Goal: Transaction & Acquisition: Purchase product/service

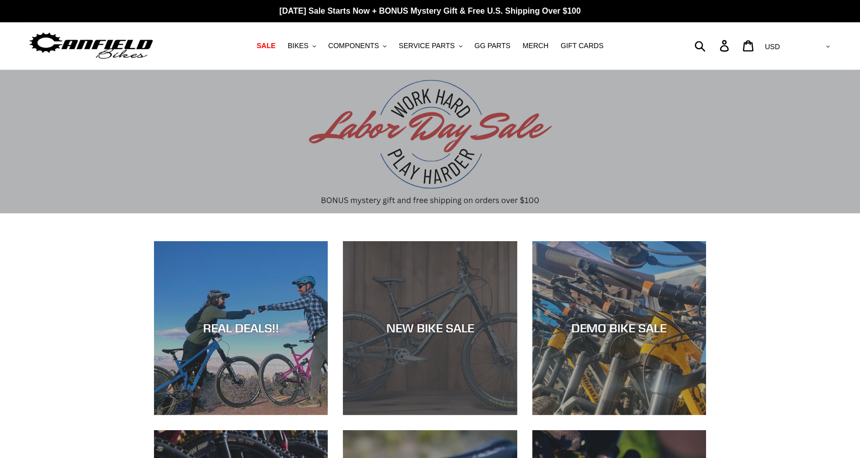
click at [428, 415] on div "NEW BIKE SALE" at bounding box center [430, 415] width 174 height 0
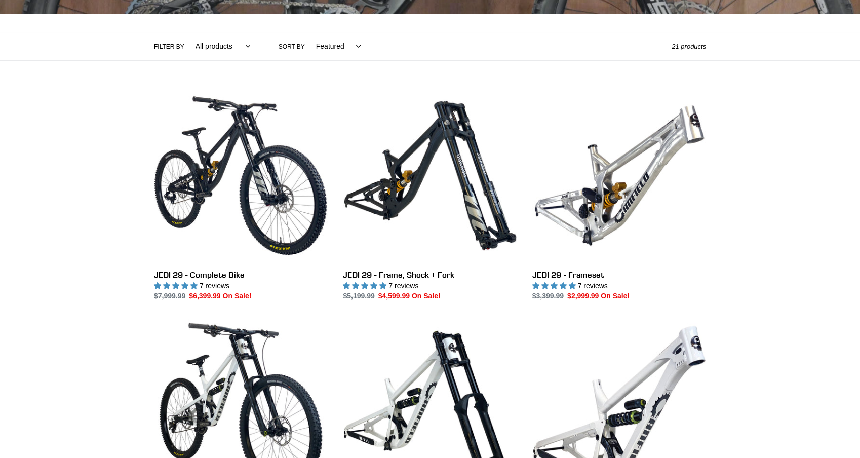
scroll to position [210, 0]
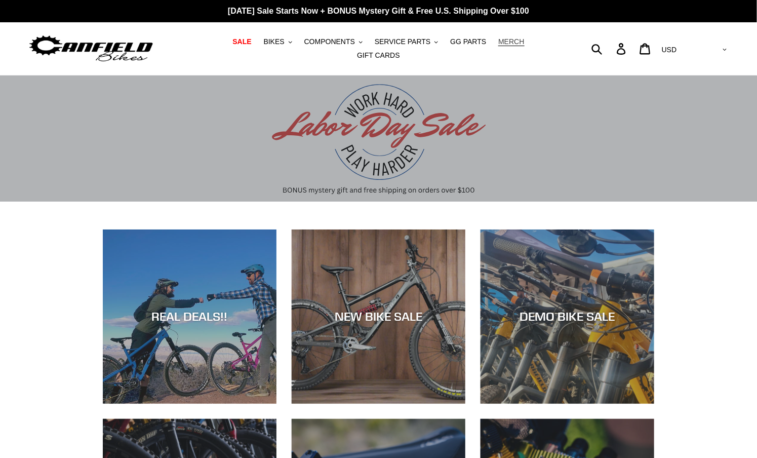
click at [499, 46] on span "MERCH" at bounding box center [512, 41] width 26 height 9
